Goal: Browse casually

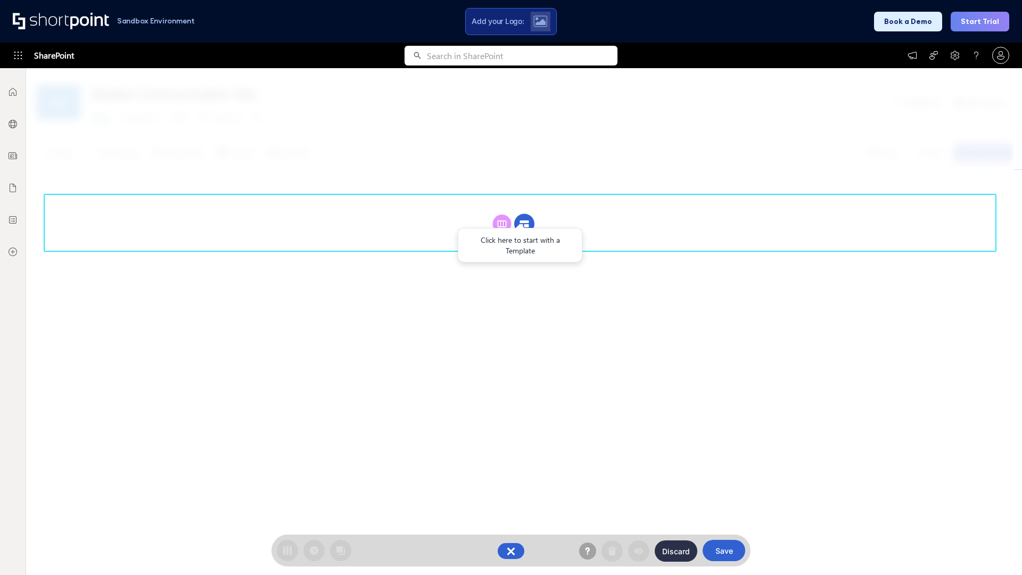
click at [524, 223] on circle at bounding box center [524, 224] width 20 height 20
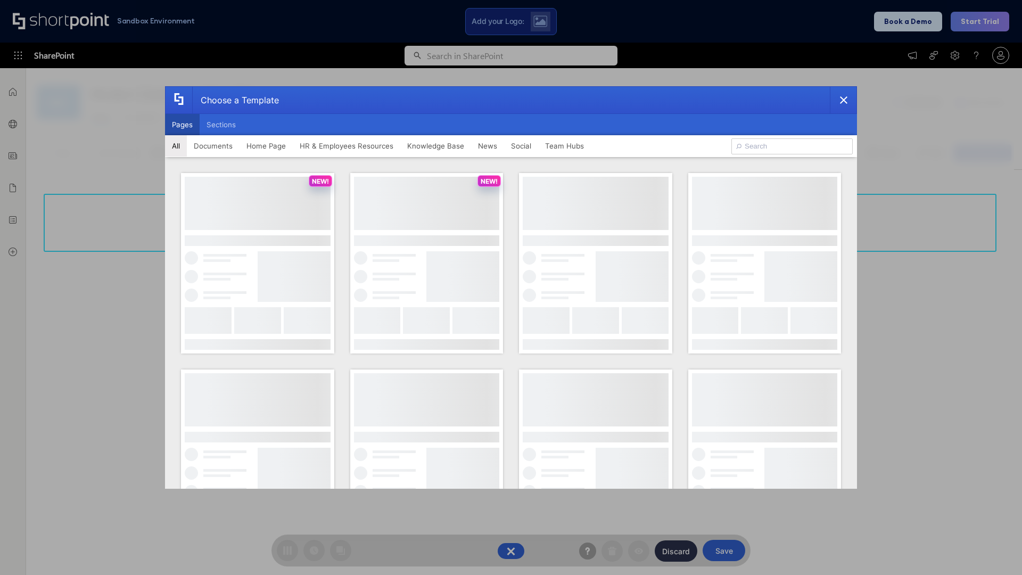
click at [182, 125] on button "Pages" at bounding box center [182, 124] width 35 height 21
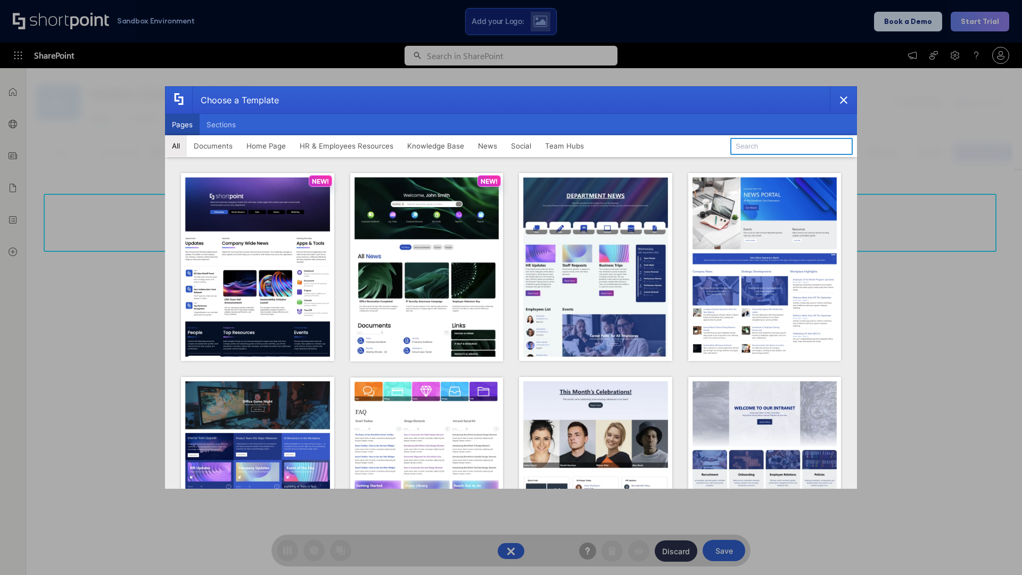
type input "News Portal 2"
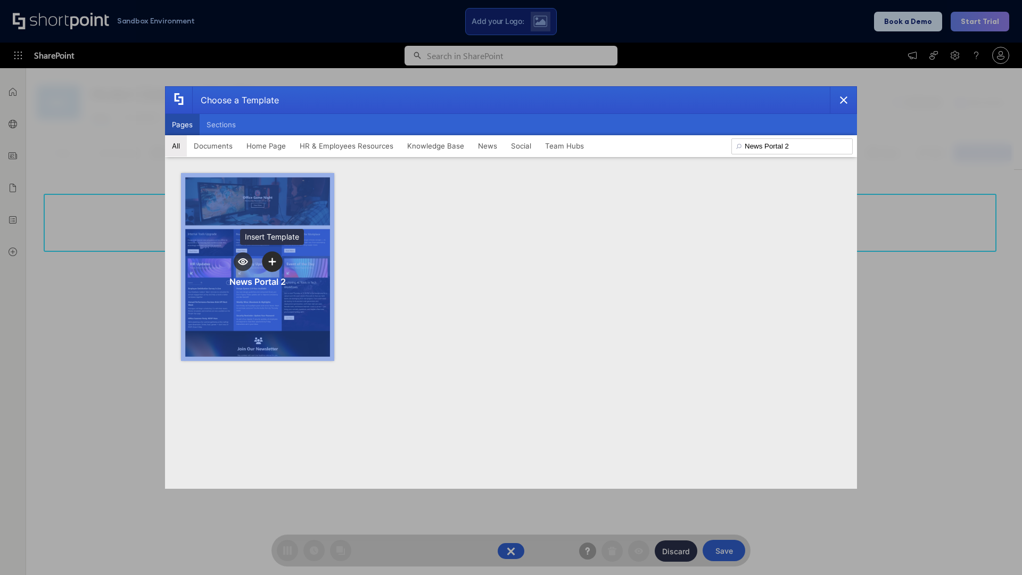
click at [272, 261] on icon "template selector" at bounding box center [271, 261] width 7 height 7
